Goal: Navigation & Orientation: Find specific page/section

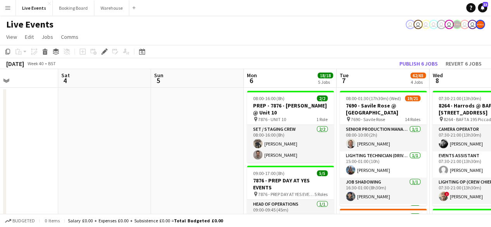
drag, startPoint x: 290, startPoint y: 129, endPoint x: 77, endPoint y: 169, distance: 217.3
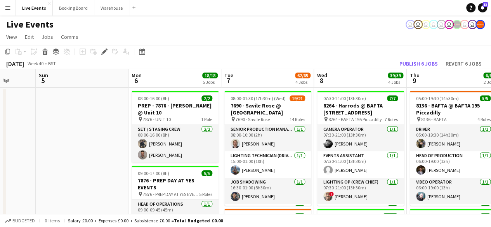
drag, startPoint x: 132, startPoint y: 170, endPoint x: 15, endPoint y: 177, distance: 117.1
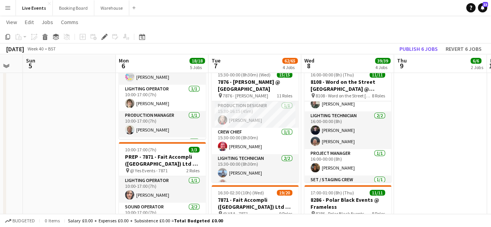
scroll to position [44, 0]
drag, startPoint x: 312, startPoint y: 144, endPoint x: 302, endPoint y: 163, distance: 21.2
click at [302, 163] on app-date-cell "07:30-21:00 (13h30m) 7/7 8264 - Harrods @ BAFTA 195 Piccadilly pin 8264 - BAFTA…" at bounding box center [347, 101] width 93 height 547
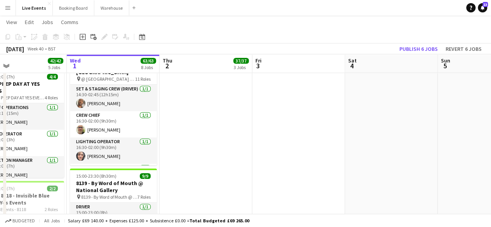
scroll to position [0, 212]
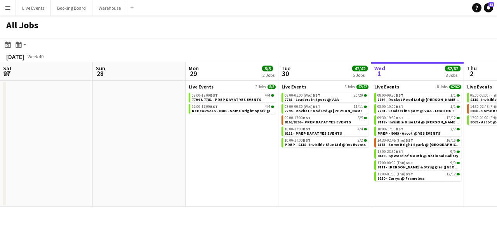
scroll to position [0, 186]
